Goal: Task Accomplishment & Management: Use online tool/utility

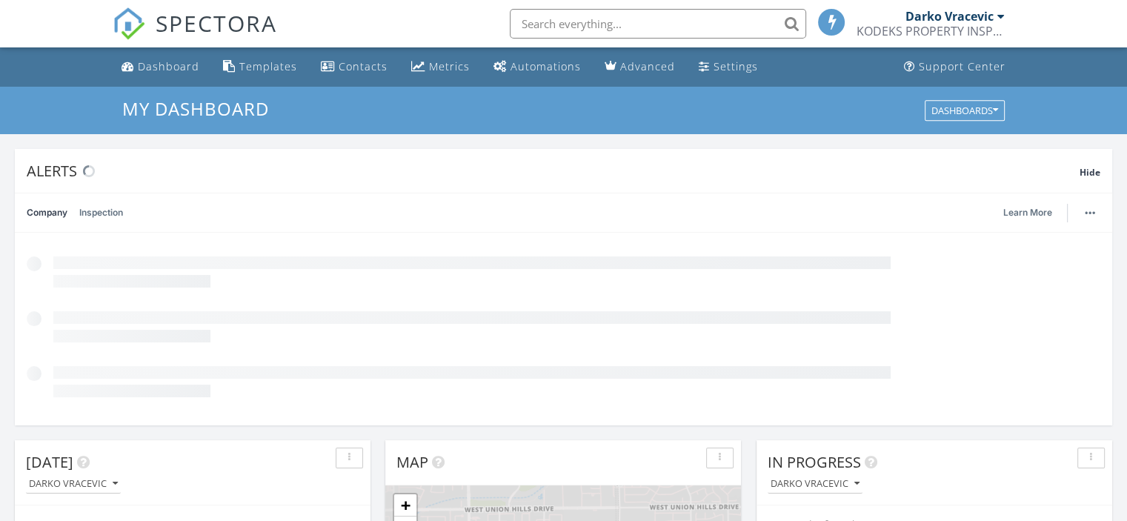
scroll to position [7, 7]
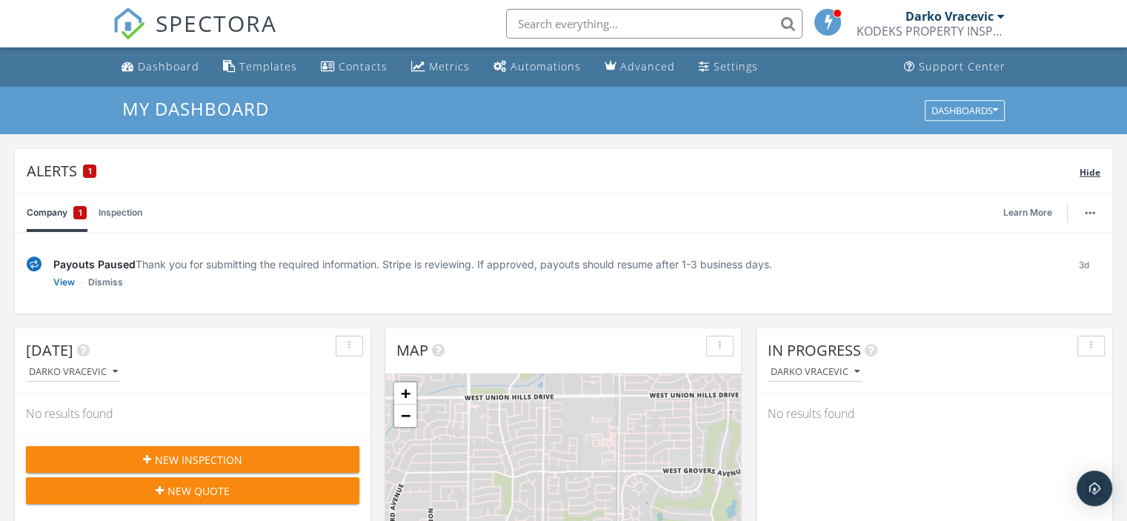
click at [1092, 166] on span "Hide" at bounding box center [1090, 172] width 21 height 13
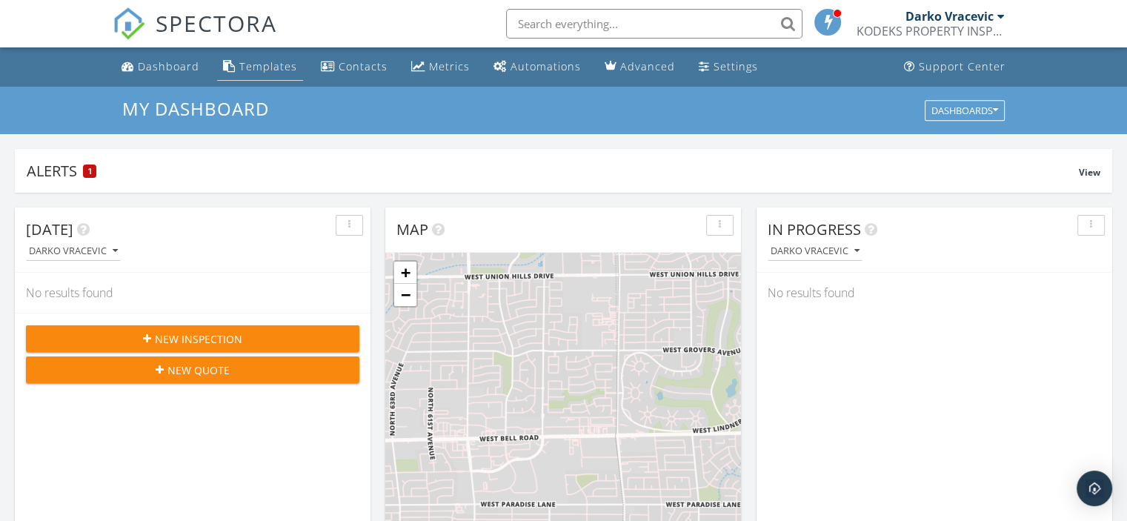
click at [263, 67] on div "Templates" at bounding box center [268, 66] width 58 height 14
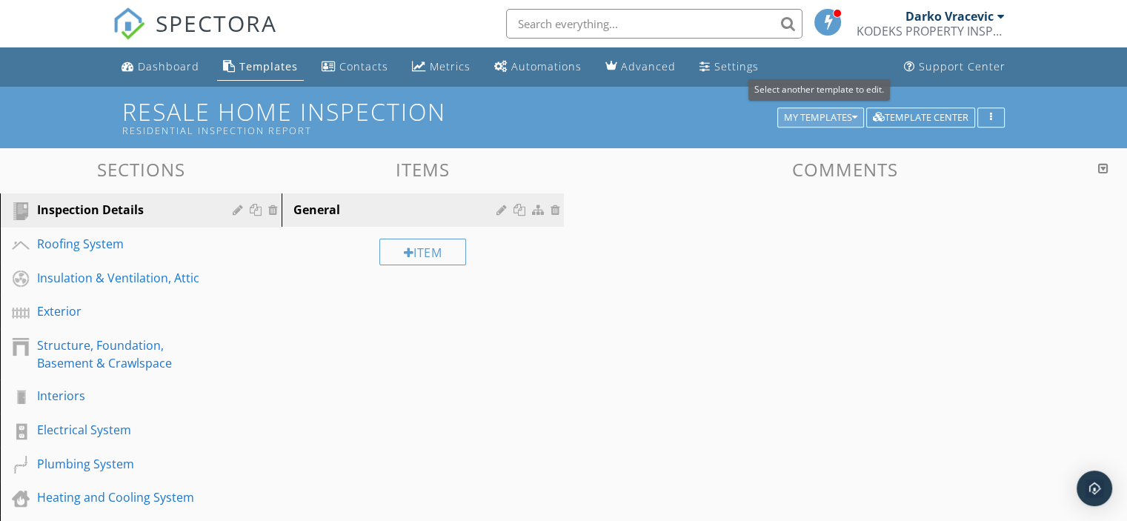
click at [855, 116] on icon "button" at bounding box center [854, 118] width 5 height 10
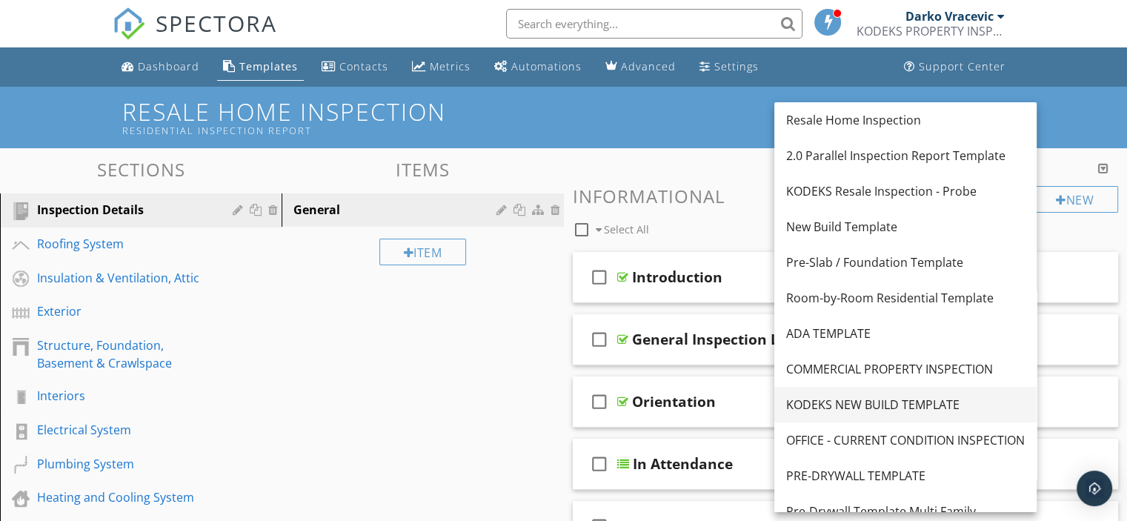
click at [885, 405] on div "KODEKS NEW BUILD TEMPLATE" at bounding box center [905, 405] width 239 height 18
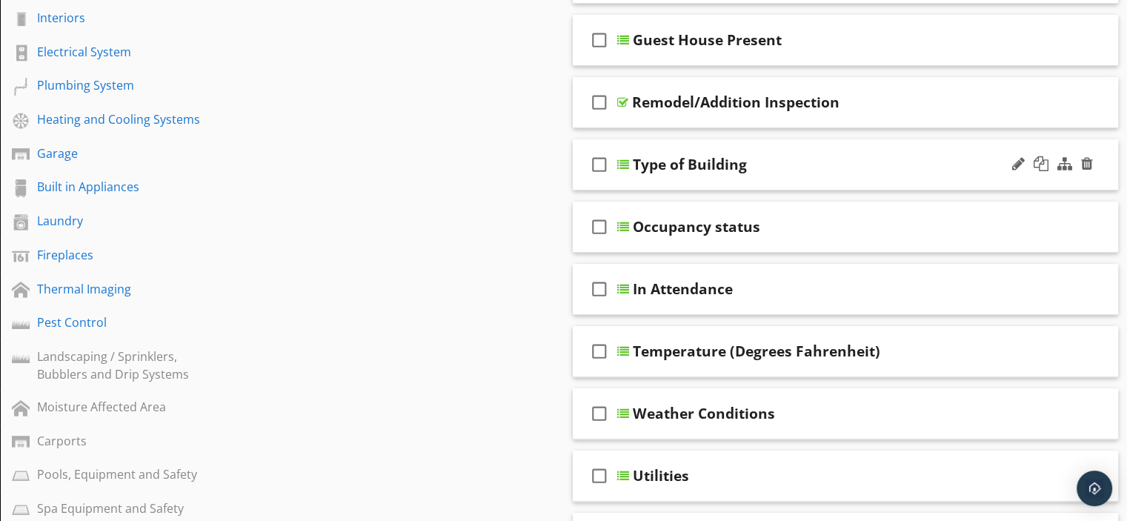
scroll to position [371, 0]
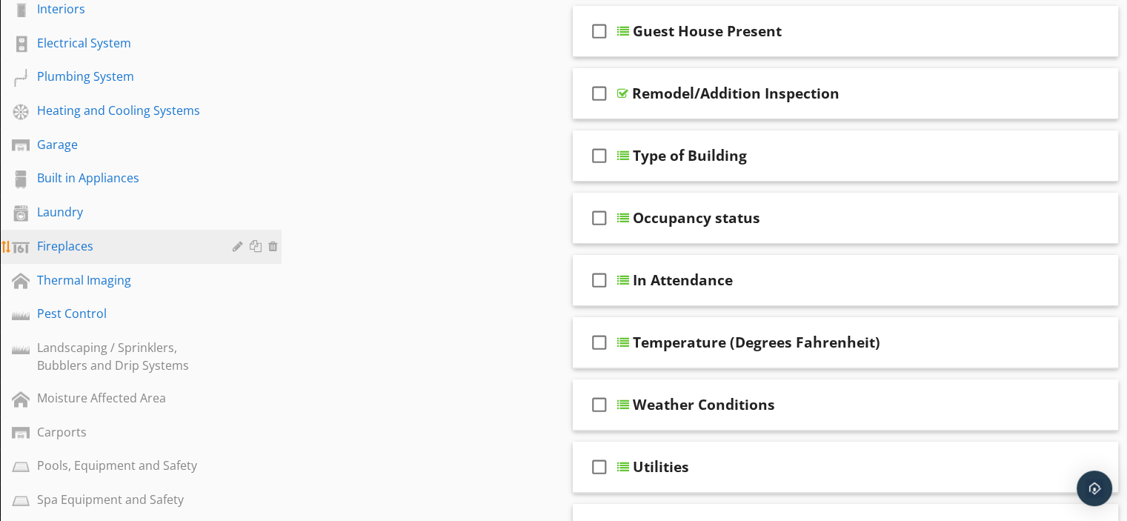
click at [64, 242] on div "Fireplaces" at bounding box center [124, 246] width 174 height 18
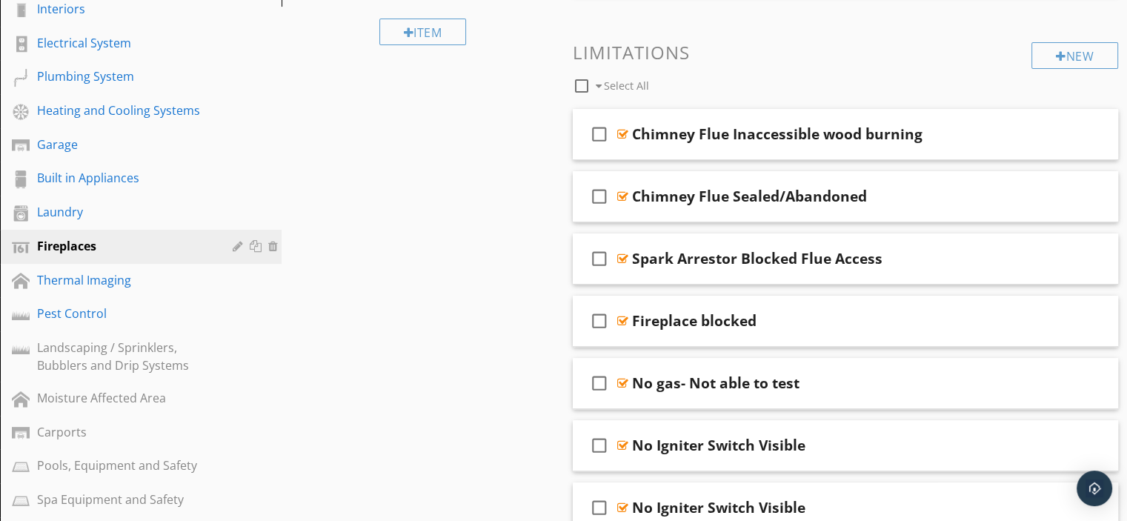
scroll to position [74, 0]
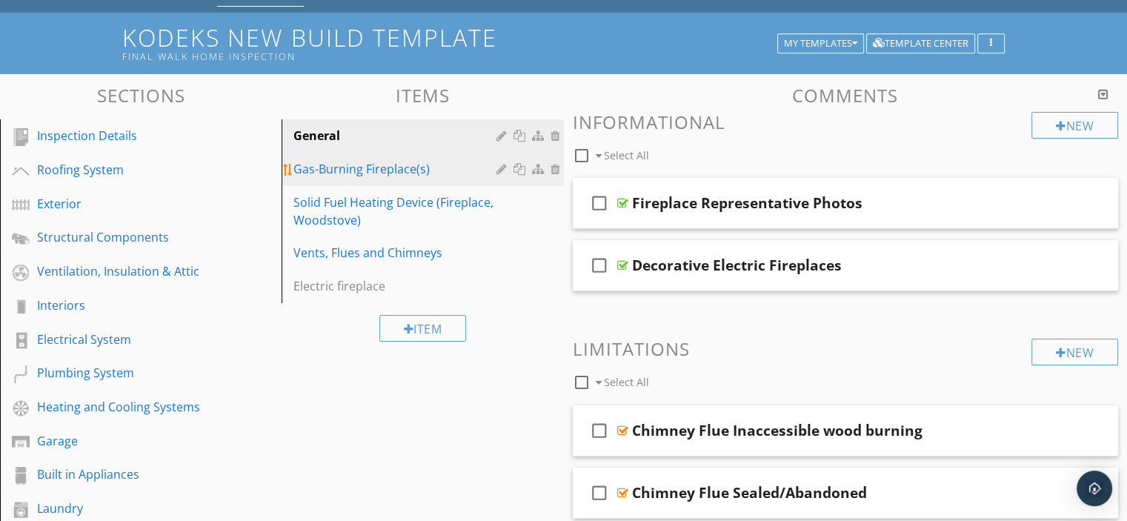
click at [342, 165] on div "Gas-Burning Fireplace(s)" at bounding box center [396, 169] width 207 height 18
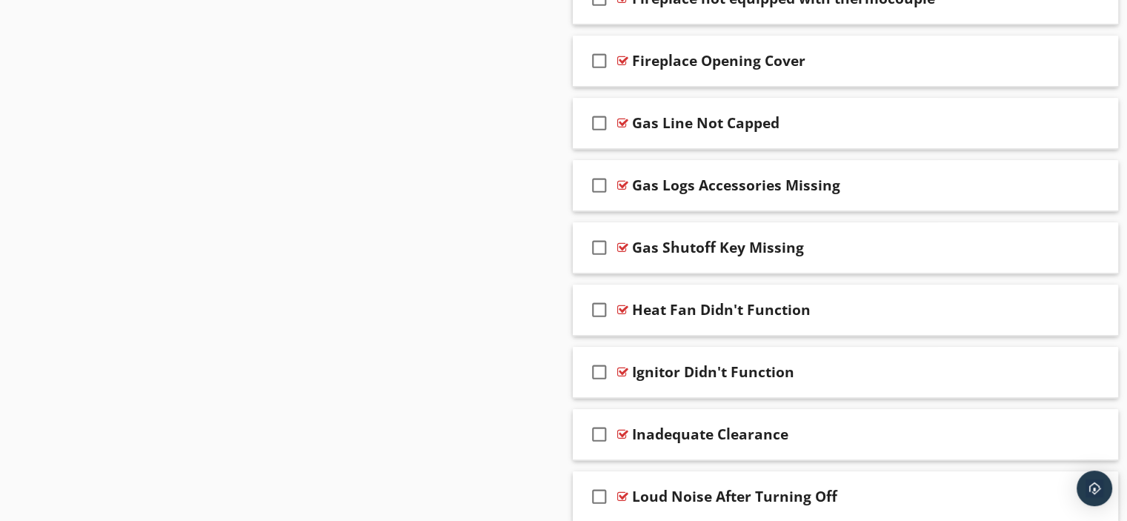
scroll to position [1325, 0]
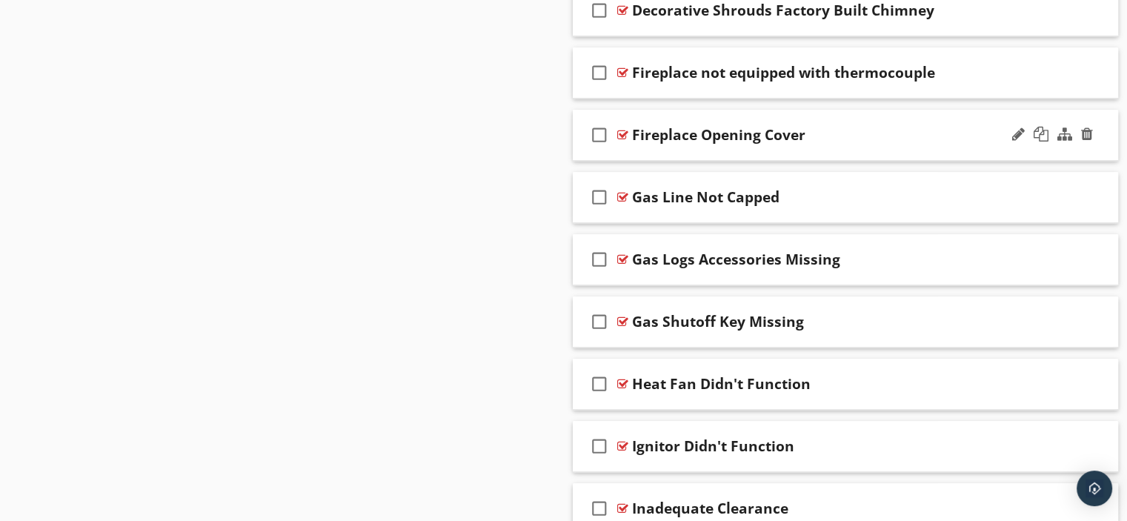
click at [618, 135] on div at bounding box center [622, 135] width 11 height 12
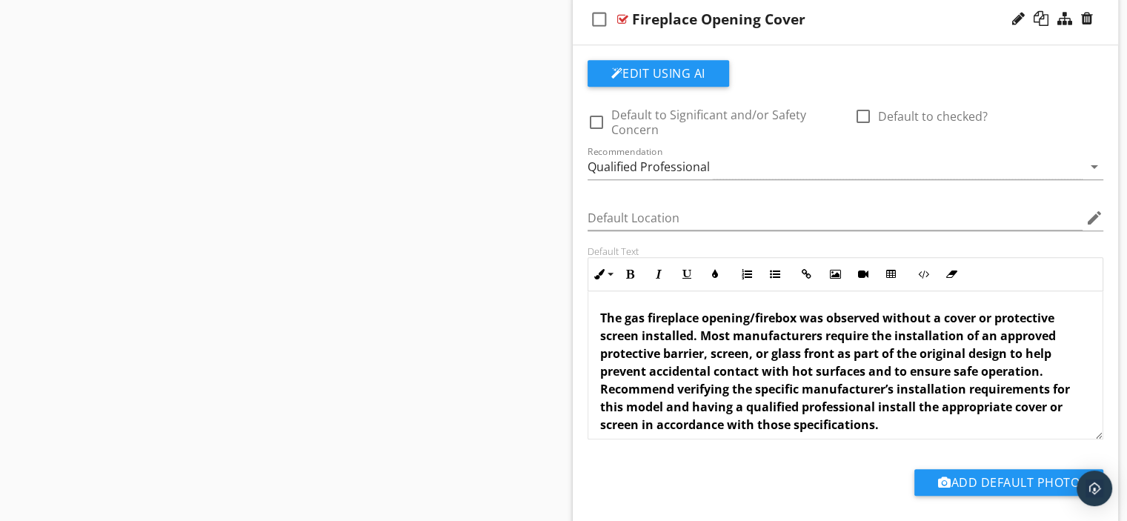
scroll to position [1473, 0]
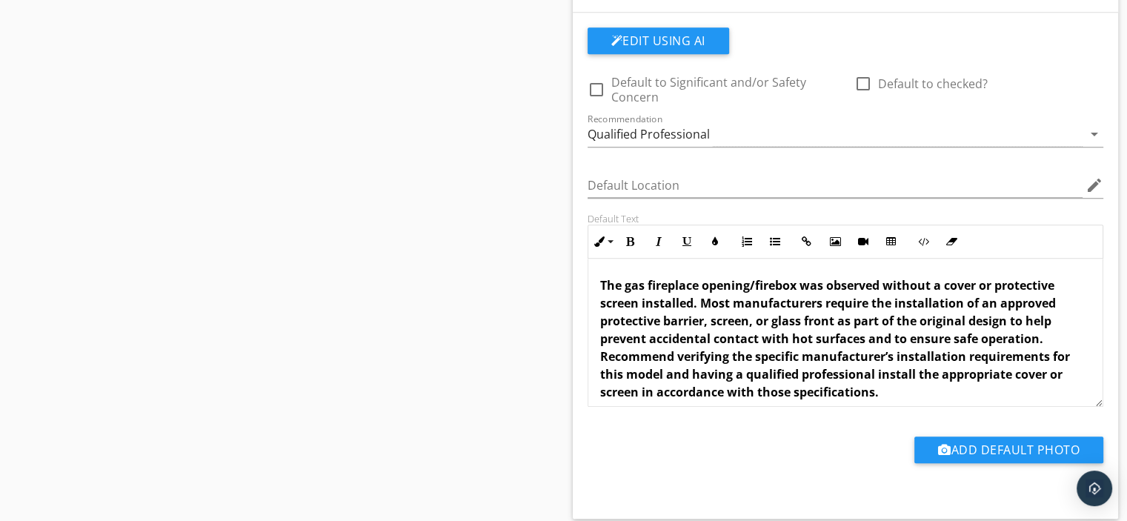
click at [1046, 340] on p "The gas fireplace opening/firebox was observed without a cover or protective sc…" at bounding box center [845, 338] width 491 height 125
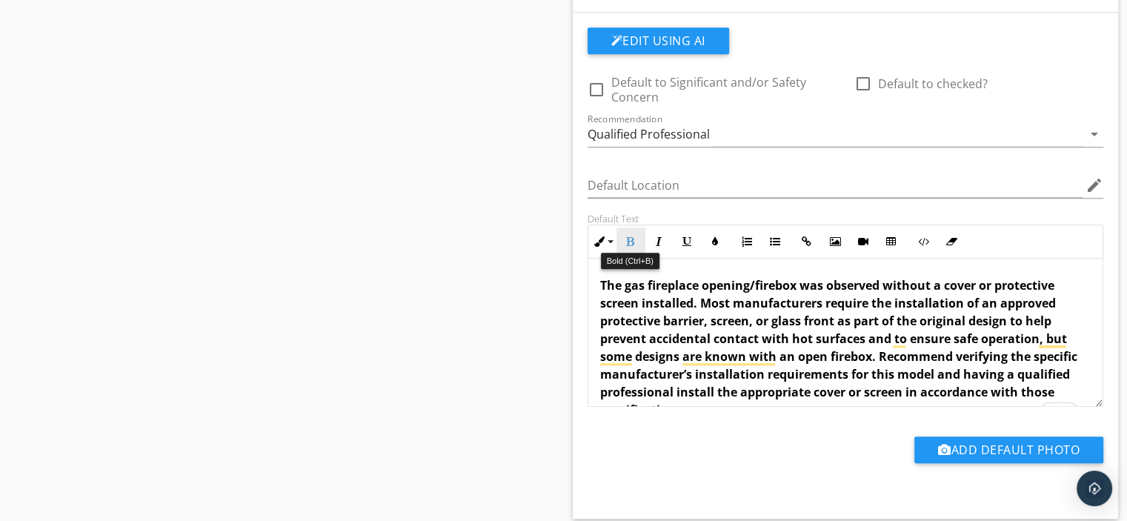
scroll to position [1177, 0]
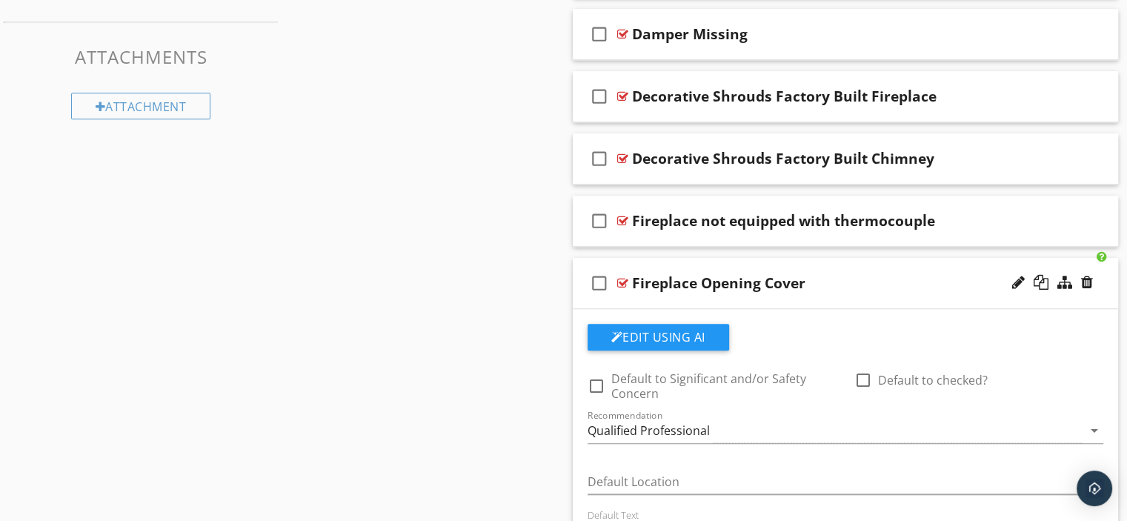
click at [623, 279] on div at bounding box center [622, 283] width 11 height 12
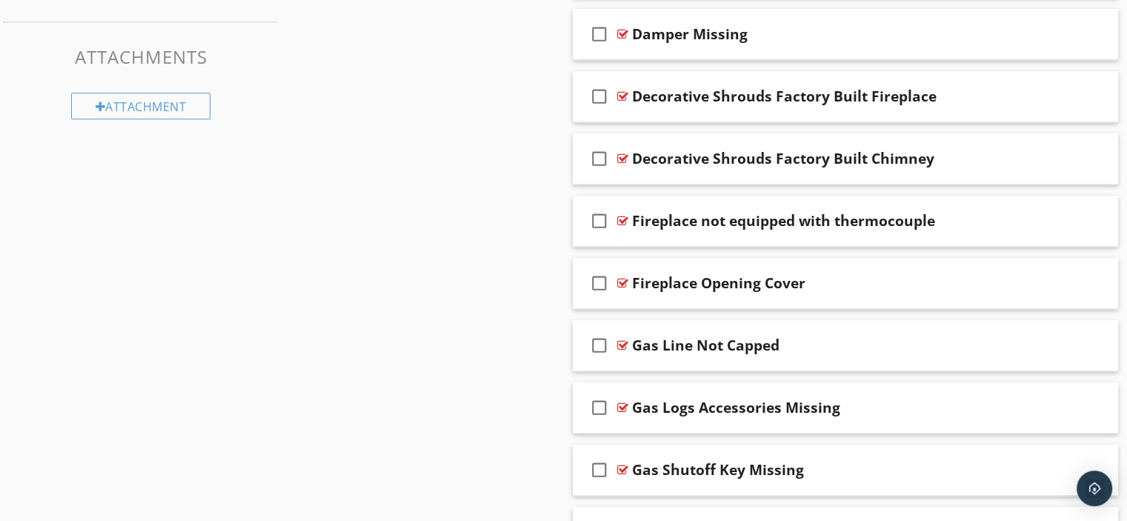
click at [465, 320] on div "Sections Inspection Details Roofing System Exterior Structural Components Venti…" at bounding box center [563, 37] width 1127 height 2132
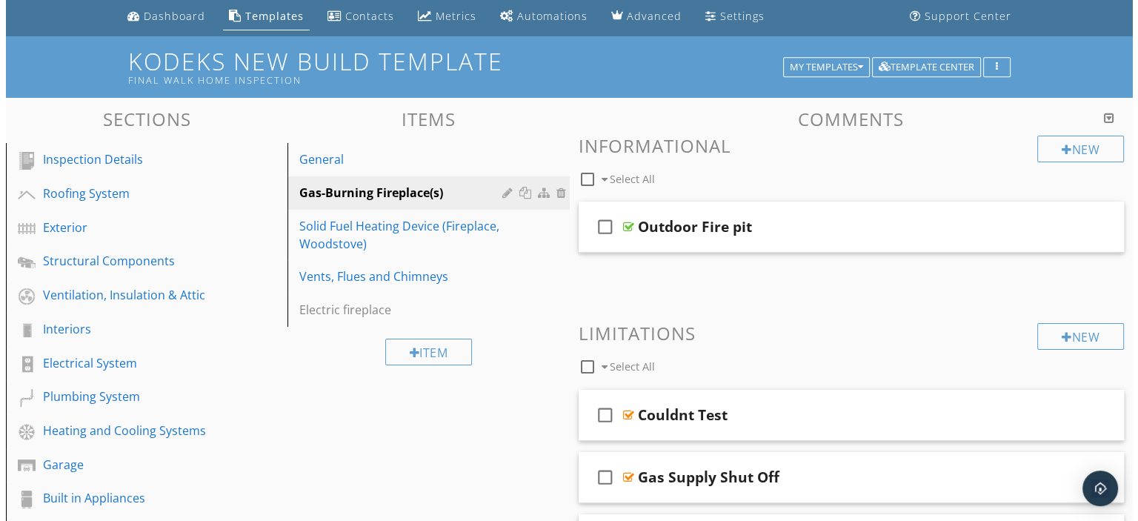
scroll to position [0, 0]
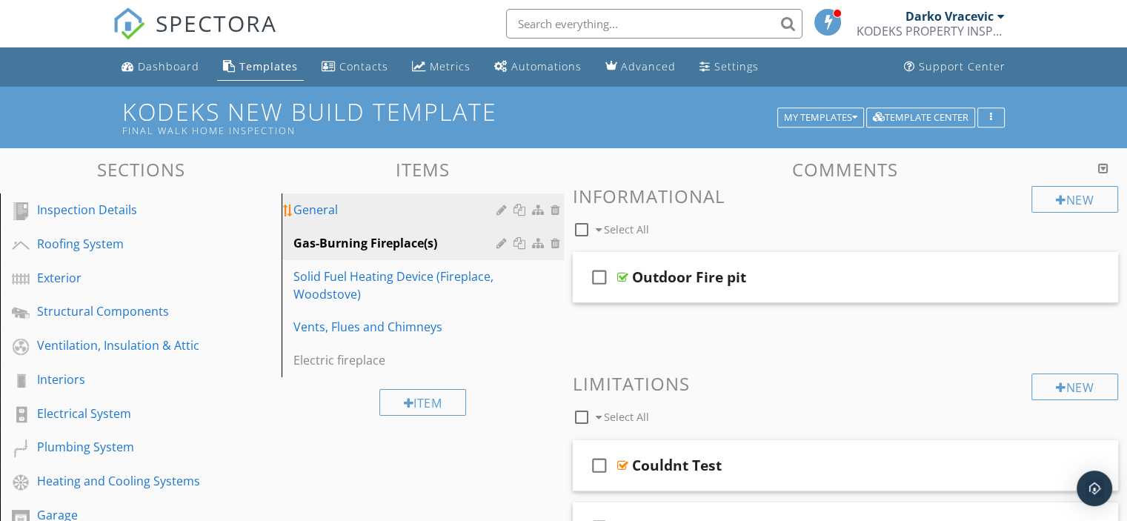
click at [314, 210] on div "General" at bounding box center [396, 210] width 207 height 18
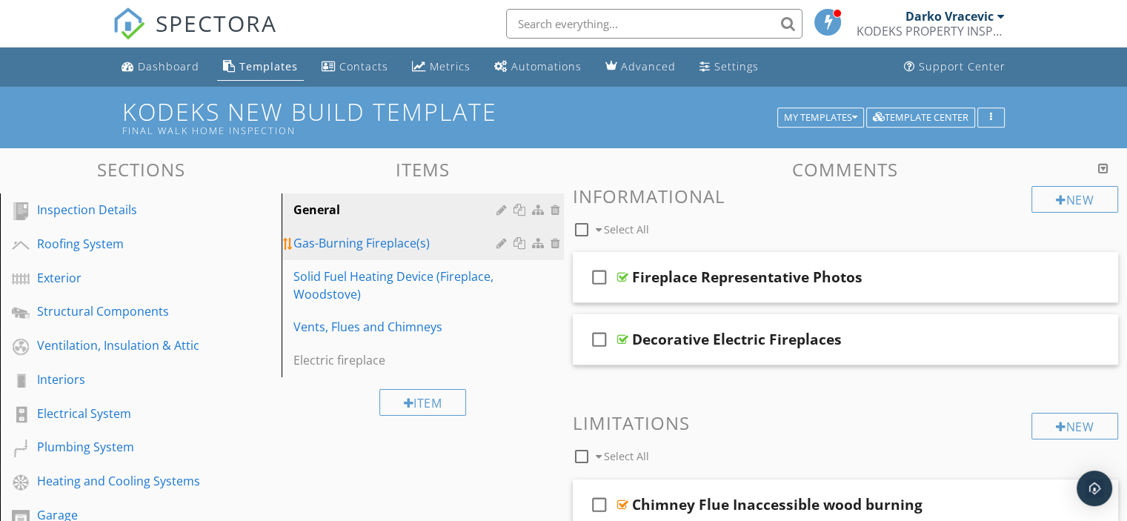
click at [327, 242] on div "Gas-Burning Fireplace(s)" at bounding box center [396, 243] width 207 height 18
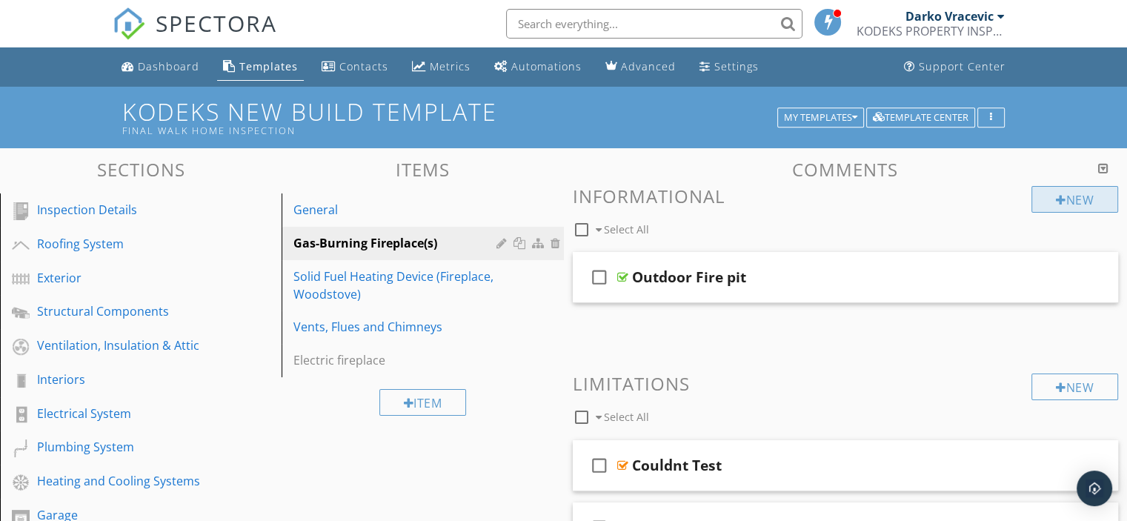
click at [1058, 196] on div at bounding box center [1061, 200] width 10 height 12
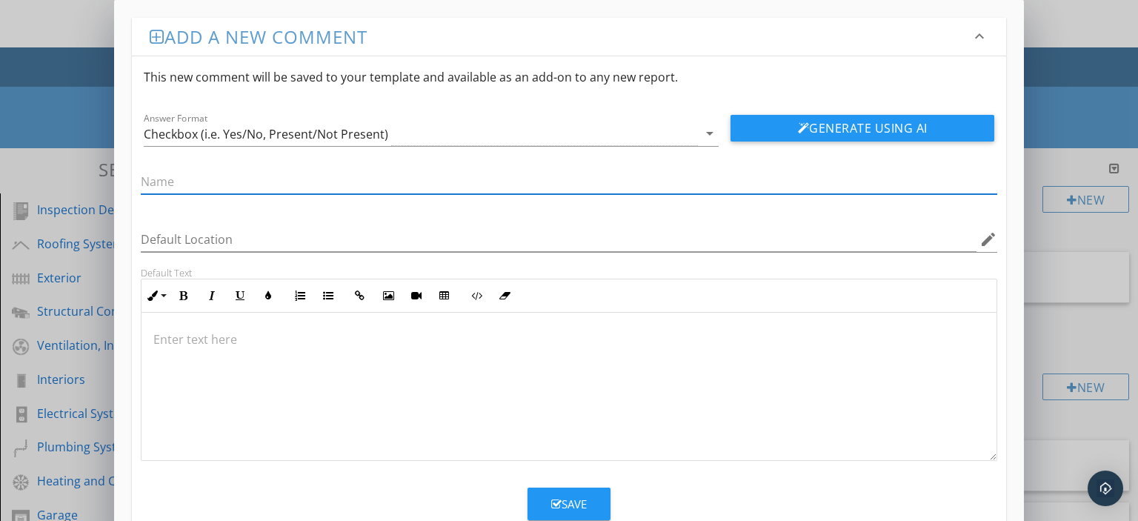
paste input "Gas Fireplace Inspection Disclaimer"
type input "Gas Fireplace Inspection Disclaimer"
click at [238, 333] on p at bounding box center [569, 340] width 832 height 18
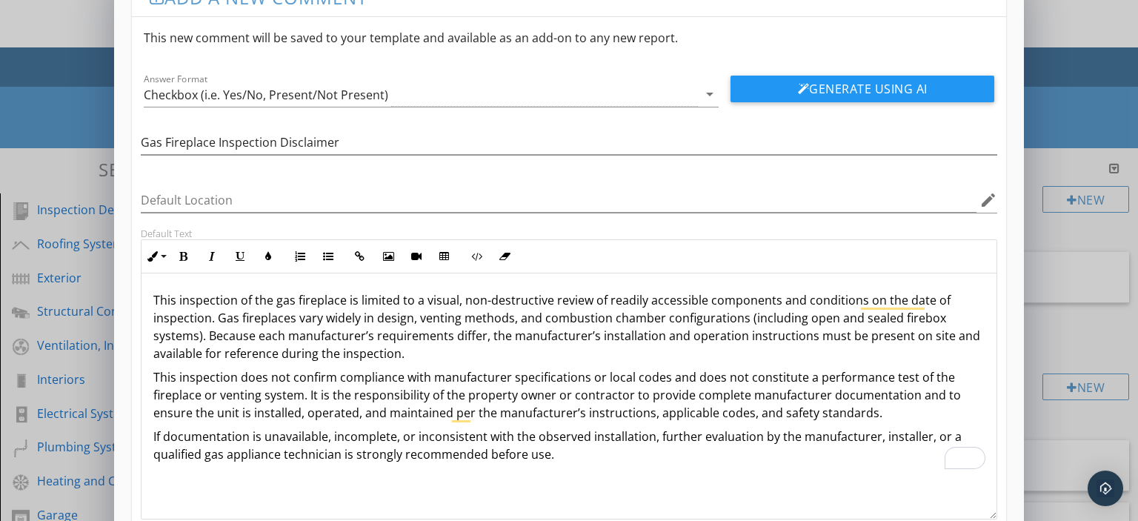
drag, startPoint x: 1002, startPoint y: 436, endPoint x: 1020, endPoint y: 515, distance: 81.3
click at [1020, 515] on div "Add a new comment keyboard_arrow_down This new comment will be saved to your te…" at bounding box center [569, 286] width 911 height 651
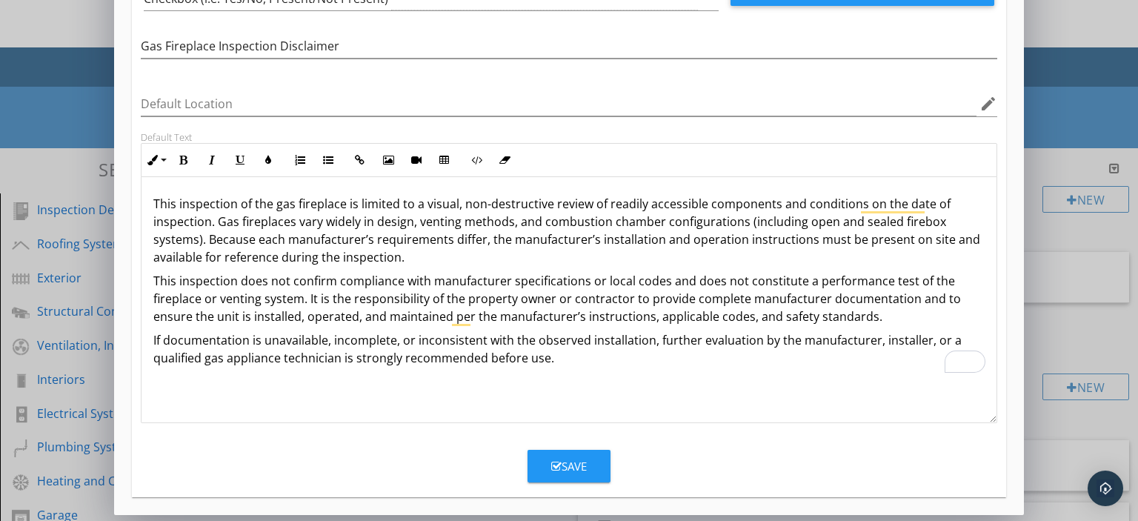
scroll to position [137, 0]
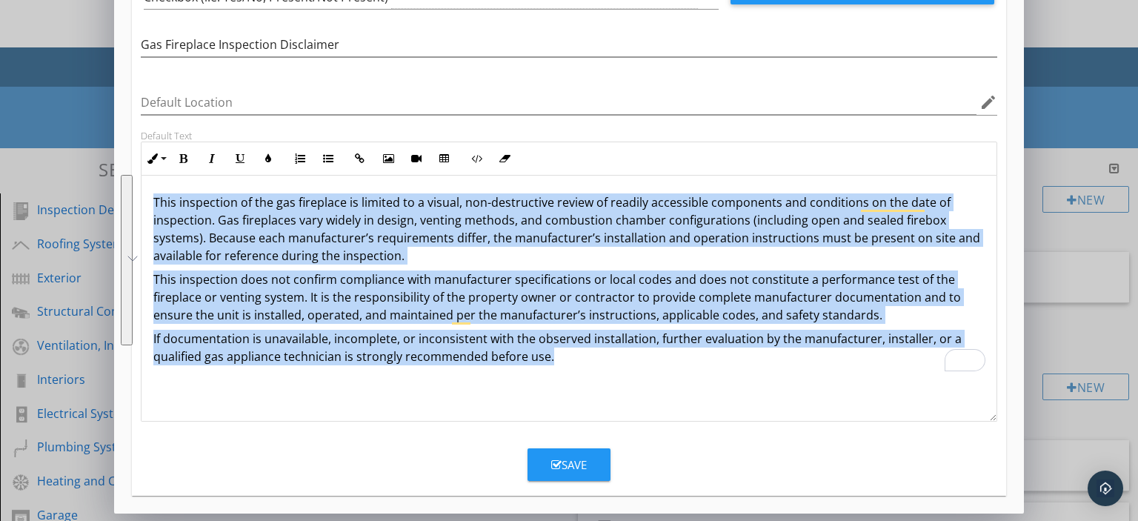
drag, startPoint x: 150, startPoint y: 205, endPoint x: 611, endPoint y: 358, distance: 485.1
click at [611, 358] on div "This inspection of the gas fireplace is limited to a visual, non-destructive re…" at bounding box center [570, 280] width 856 height 208
click at [180, 154] on icon "button" at bounding box center [184, 158] width 10 height 10
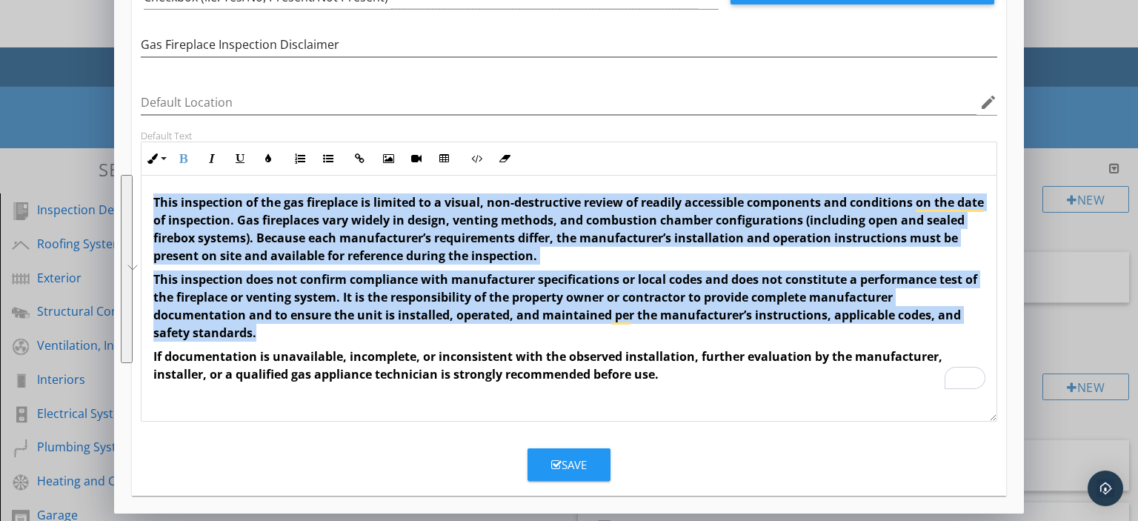
click at [692, 380] on p "If documentation is unavailable, incomplete, or inconsistent with the observed …" at bounding box center [569, 366] width 832 height 36
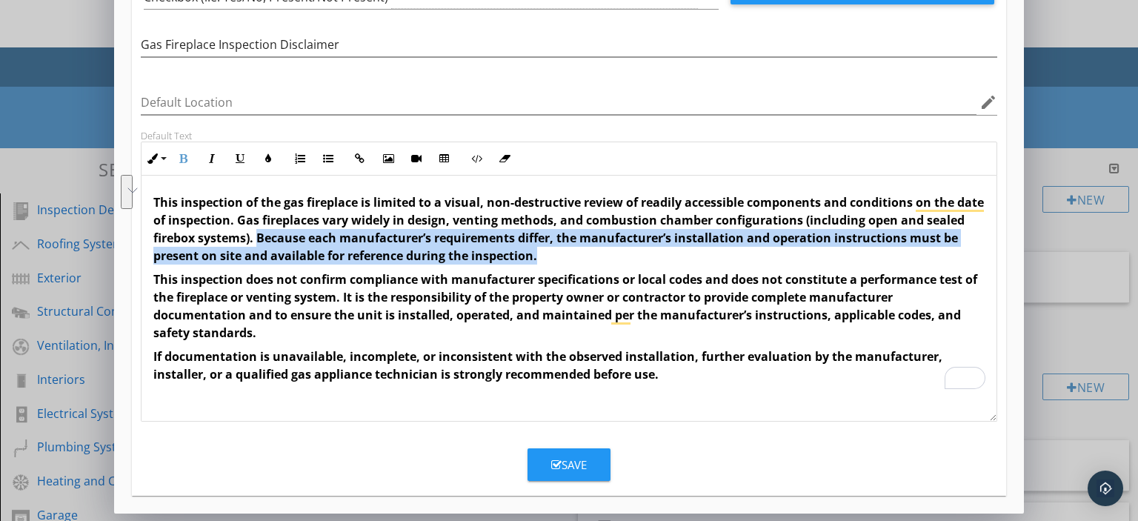
drag, startPoint x: 258, startPoint y: 238, endPoint x: 542, endPoint y: 252, distance: 284.2
click at [542, 254] on p "This inspection of the gas fireplace is limited to a visual, non-destructive re…" at bounding box center [569, 228] width 832 height 71
click at [267, 156] on icon "button" at bounding box center [268, 158] width 10 height 10
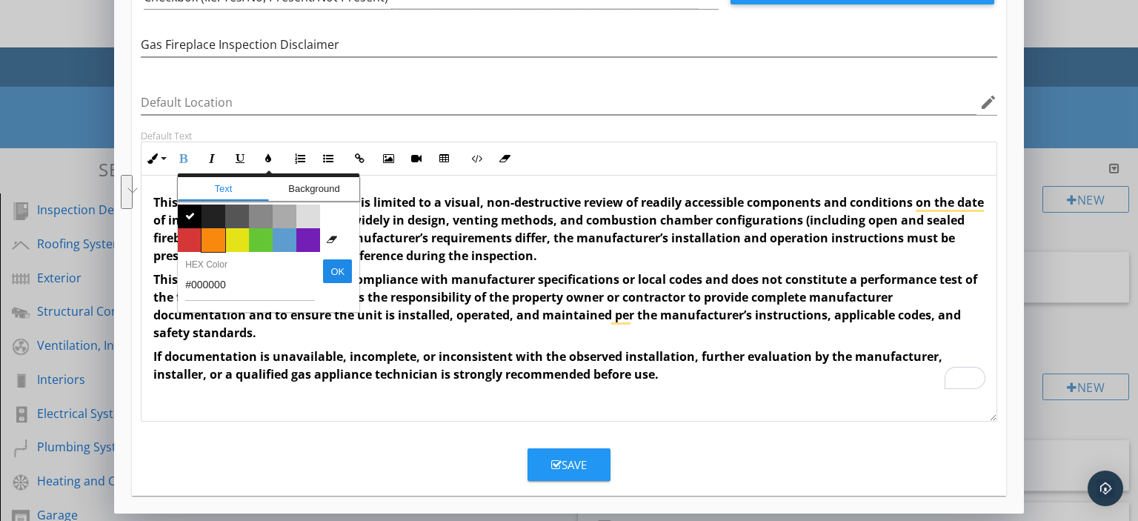
click at [216, 237] on span "Color #f9890e" at bounding box center [214, 240] width 24 height 24
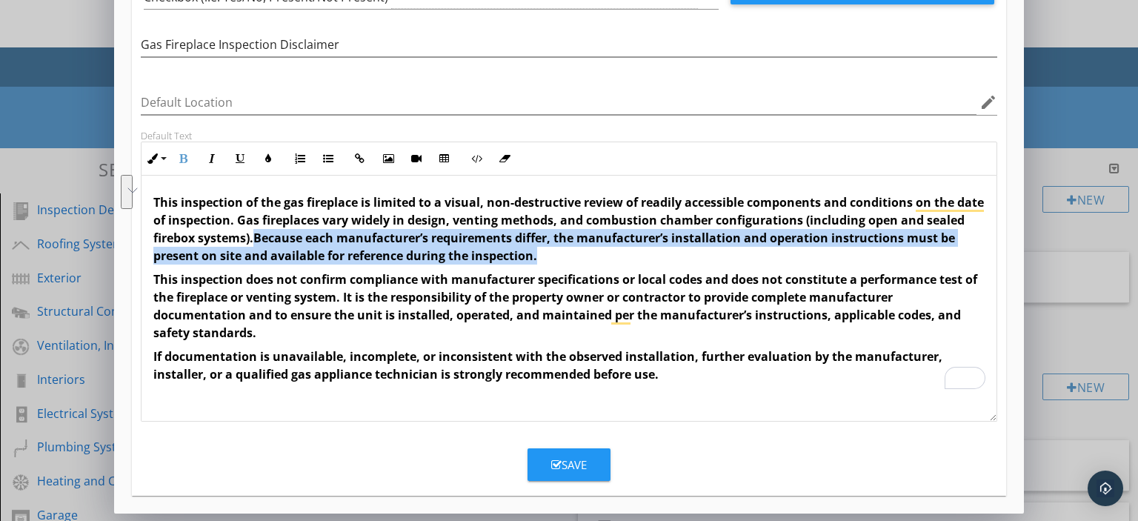
click at [575, 254] on p "This inspection of the gas fireplace is limited to a visual, non-destructive re…" at bounding box center [569, 228] width 832 height 71
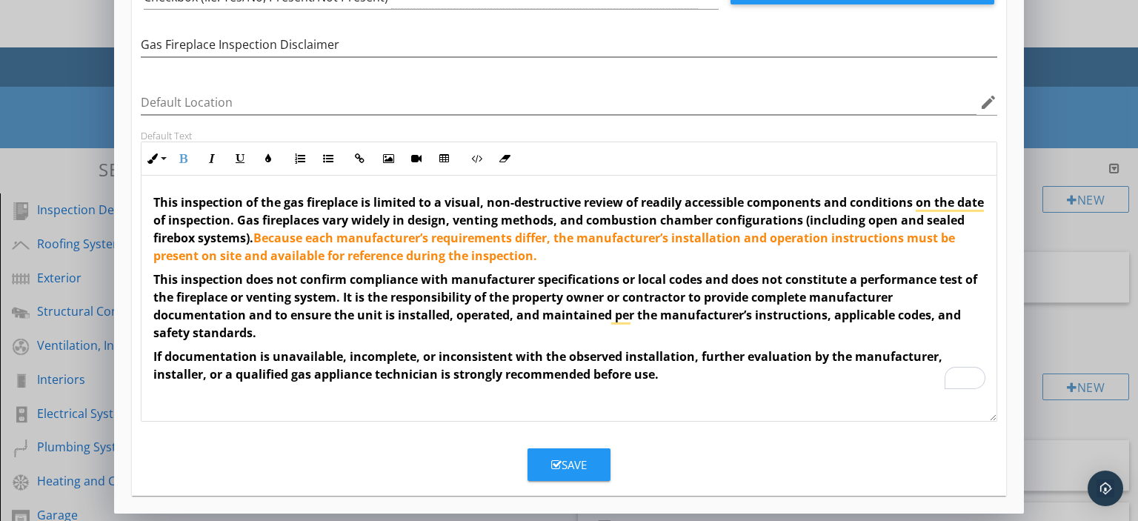
click at [623, 299] on strong "This inspection does not confirm compliance with manufacturer specifications or…" at bounding box center [565, 306] width 824 height 70
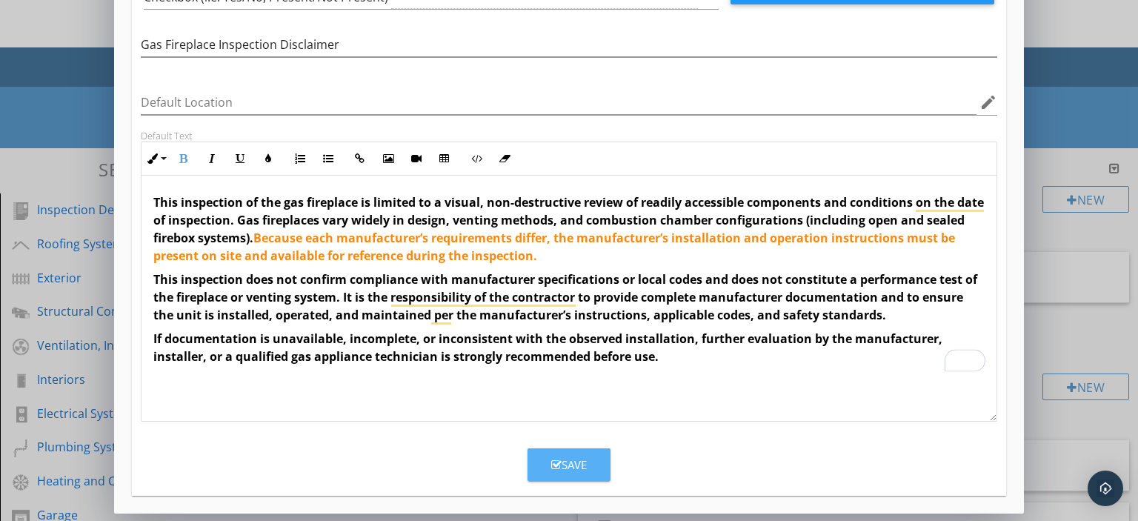
click at [579, 462] on div "Save" at bounding box center [569, 465] width 36 height 17
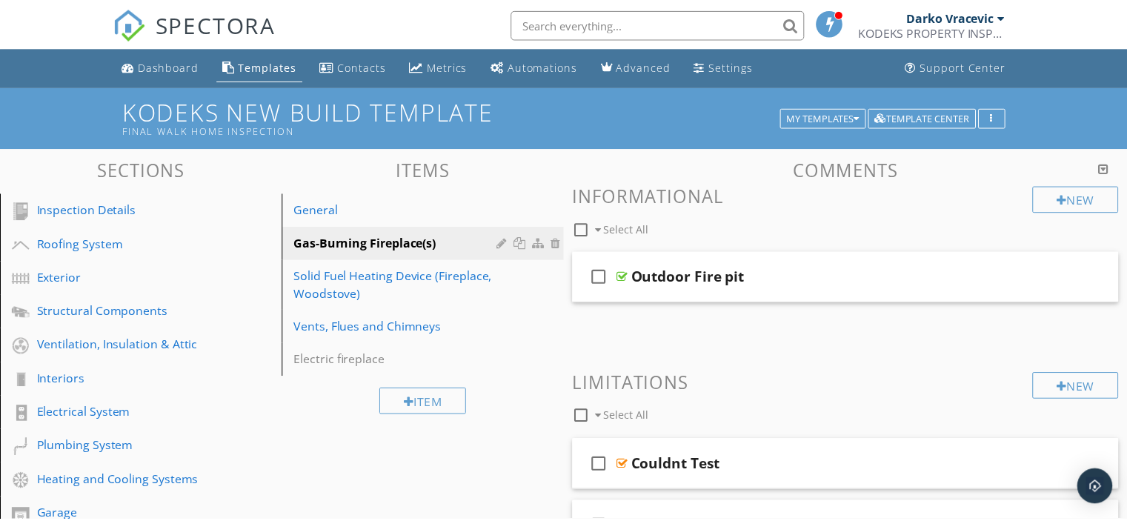
scroll to position [0, 0]
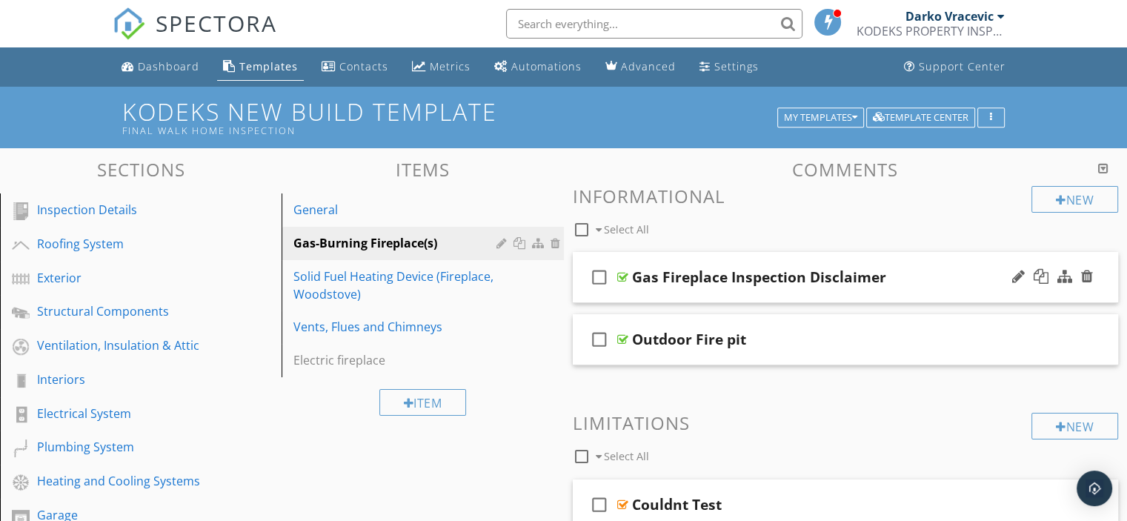
click at [623, 277] on div at bounding box center [622, 277] width 11 height 12
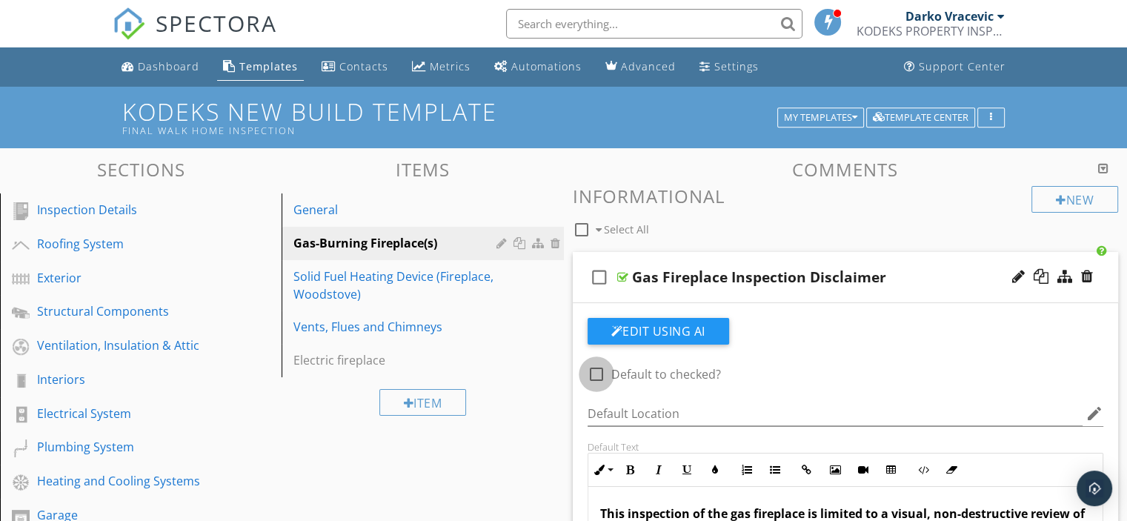
click at [597, 373] on div at bounding box center [596, 374] width 25 height 25
checkbox input "true"
click at [620, 276] on div at bounding box center [622, 277] width 11 height 12
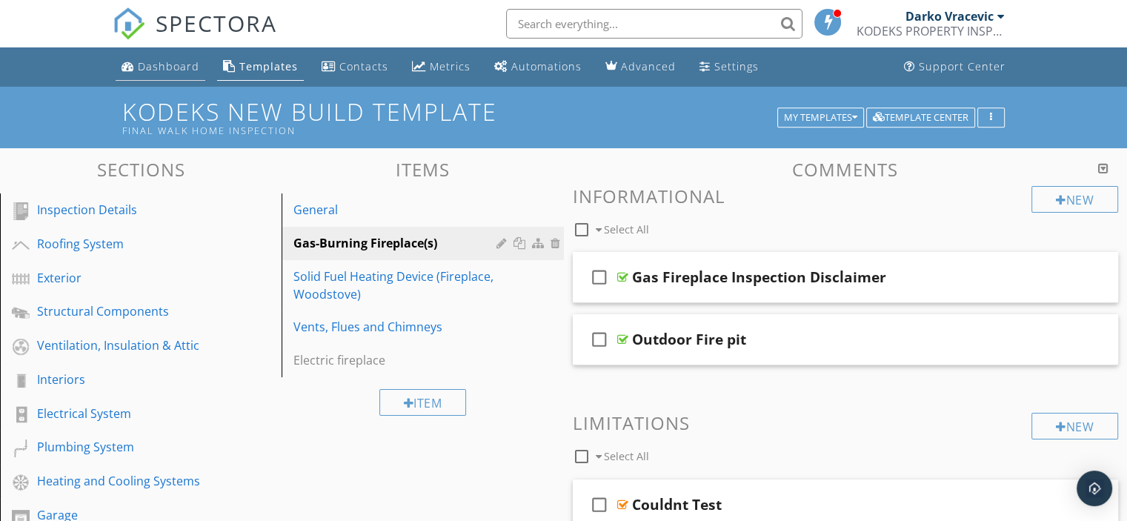
click at [167, 67] on div "Dashboard" at bounding box center [169, 66] width 62 height 14
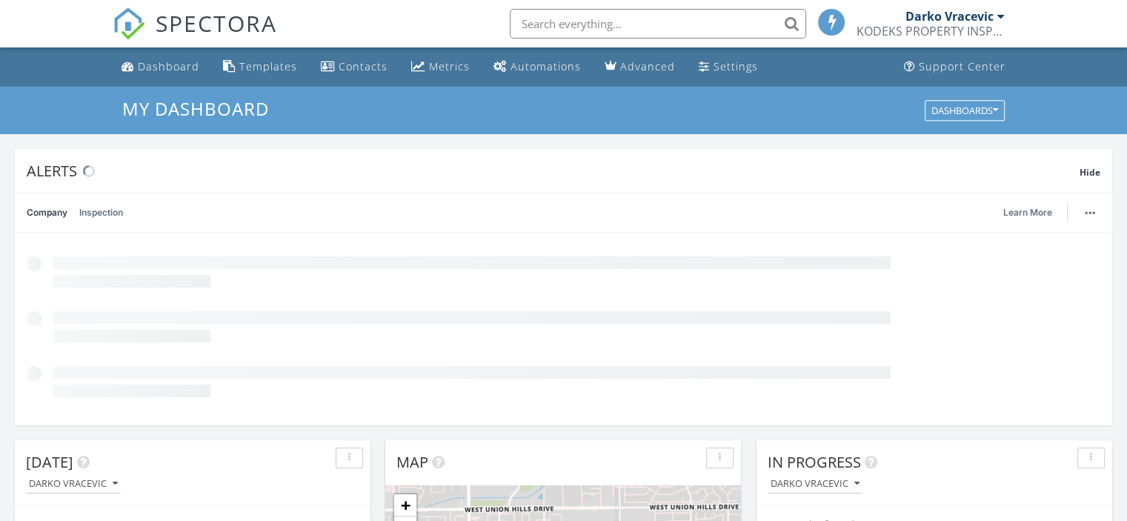
scroll to position [1372, 1150]
